Goal: Information Seeking & Learning: Learn about a topic

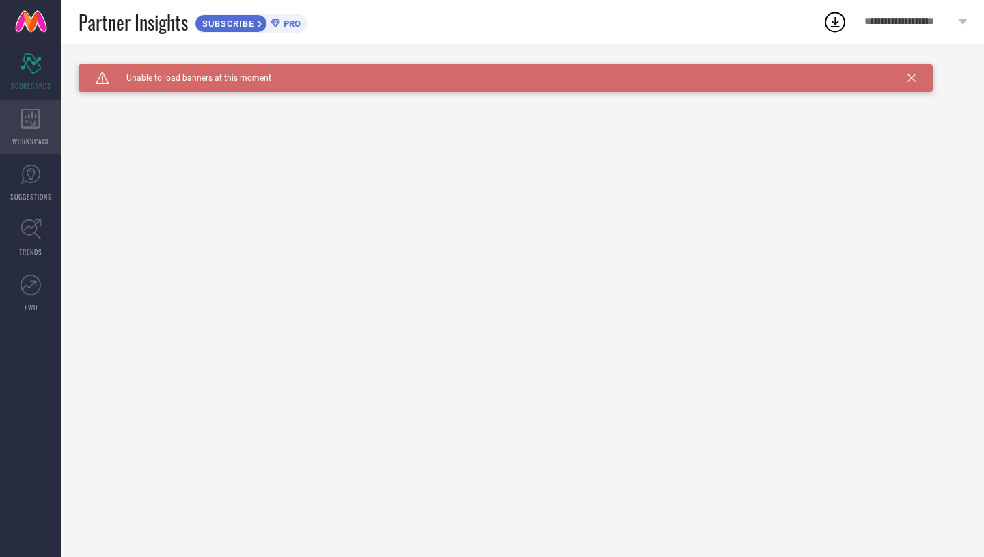
click at [43, 123] on div "WORKSPACE" at bounding box center [31, 127] width 62 height 55
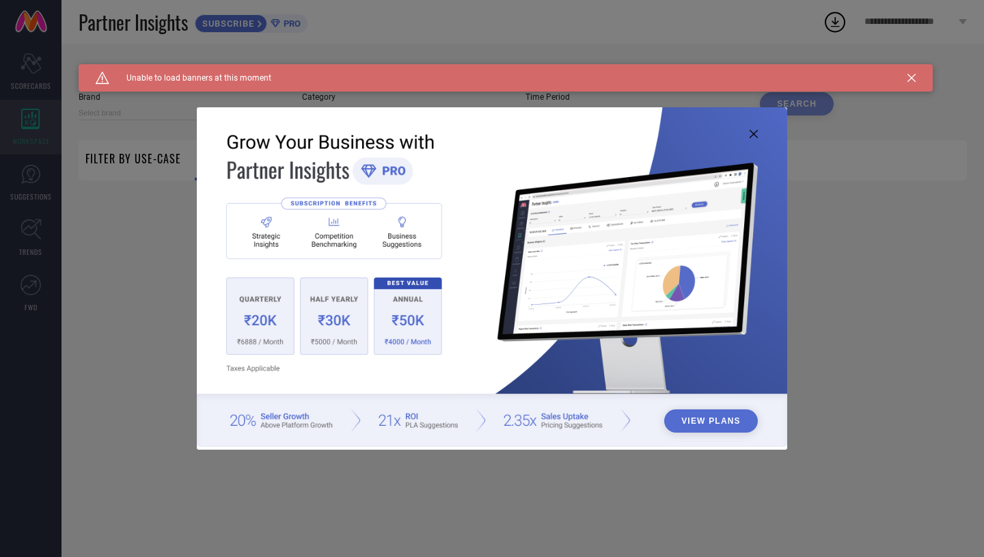
type input "1 STOP FASHION"
type input "All"
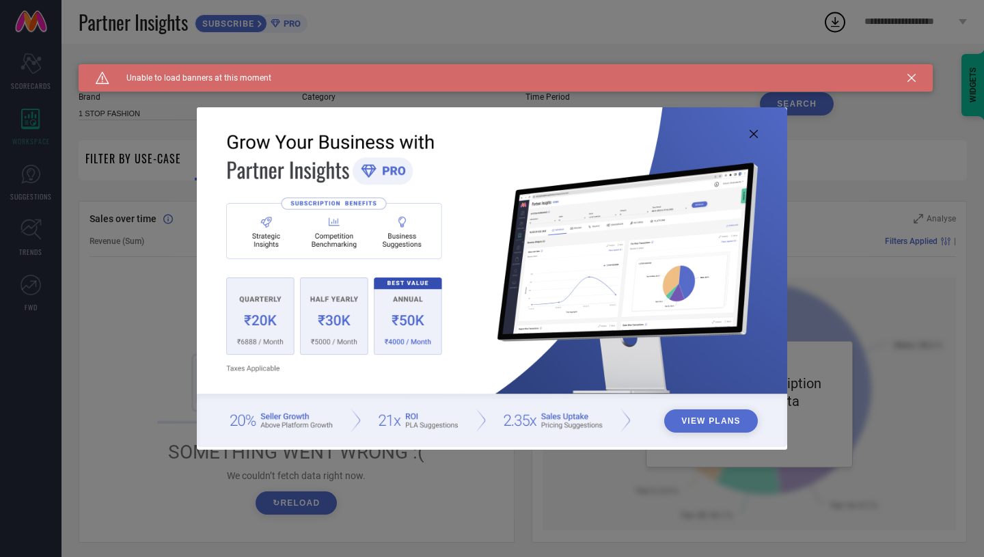
click at [757, 138] on img at bounding box center [492, 277] width 591 height 340
click at [757, 135] on icon at bounding box center [754, 134] width 8 height 8
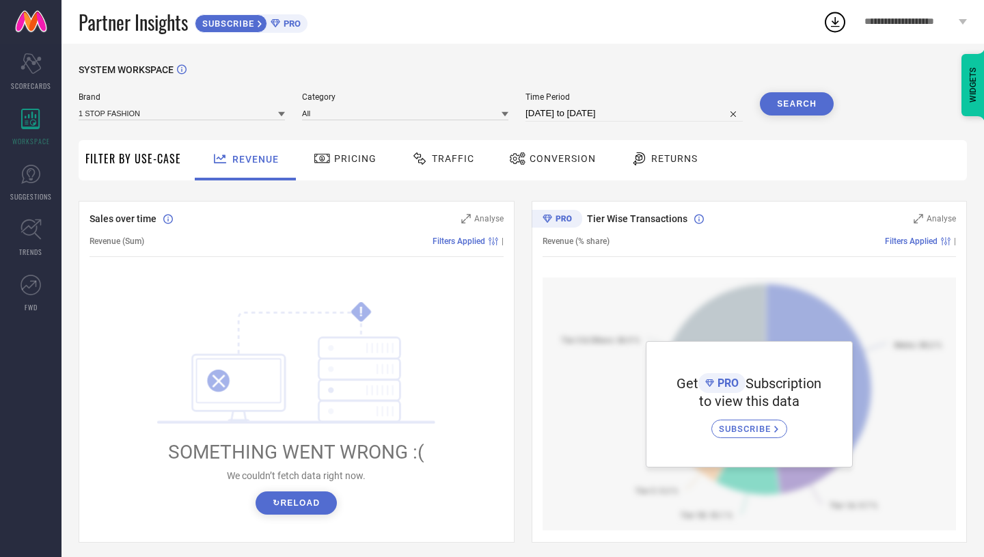
click at [542, 160] on span "Conversion" at bounding box center [563, 158] width 66 height 11
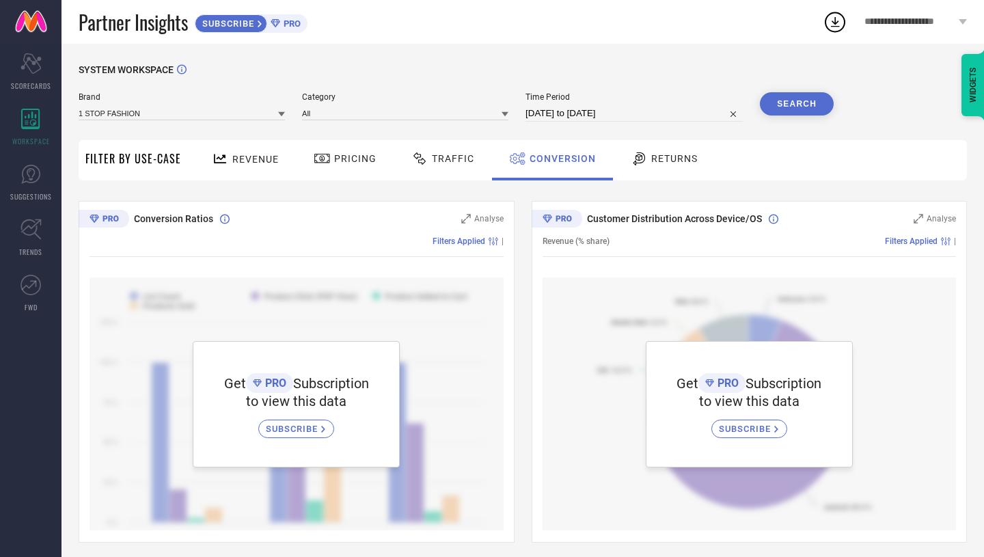
click at [292, 429] on span "SUBSCRIBE" at bounding box center [293, 429] width 55 height 10
